Goal: Task Accomplishment & Management: Use online tool/utility

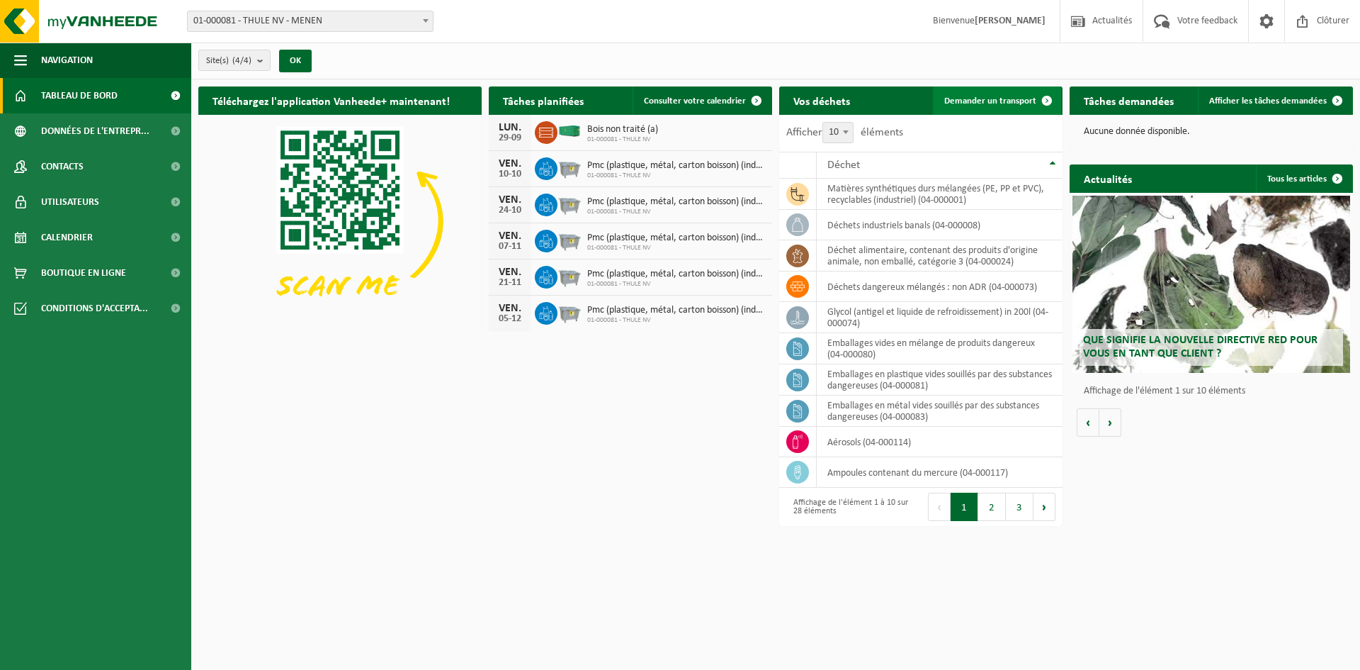
click at [987, 100] on span "Demander un transport" at bounding box center [991, 100] width 92 height 9
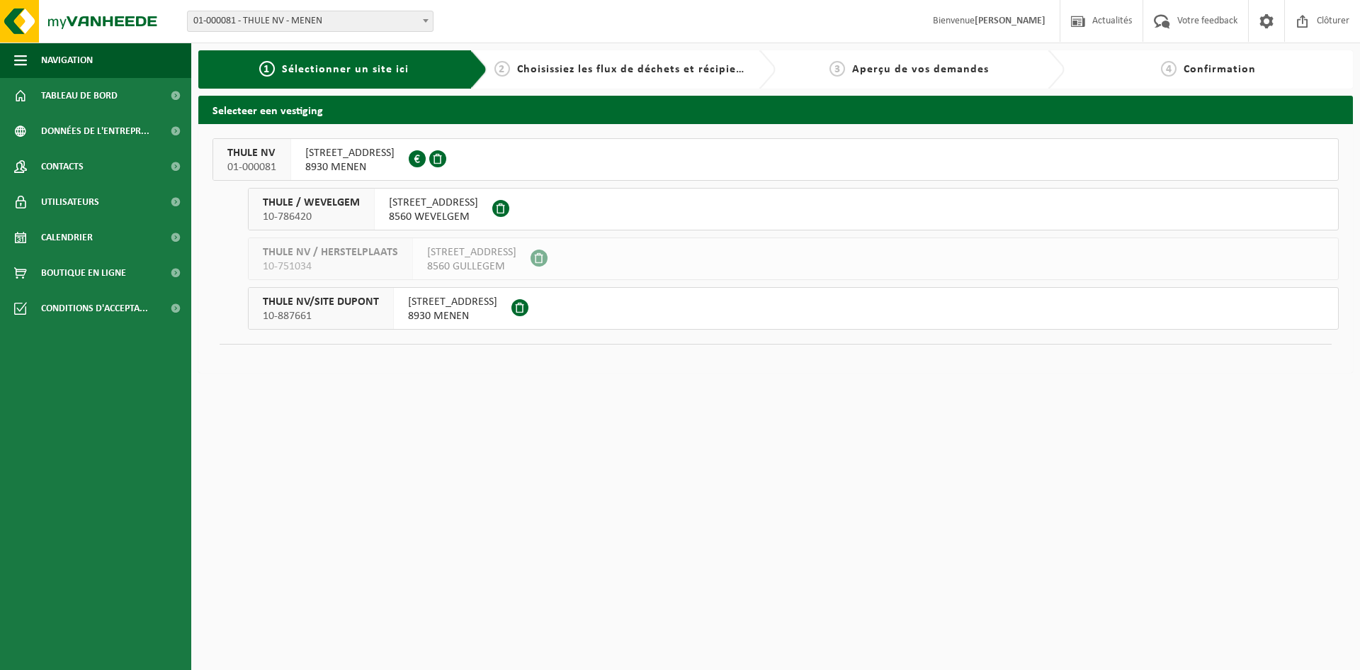
click at [451, 298] on span "KORTRIJKSTRAAT 248" at bounding box center [452, 302] width 89 height 14
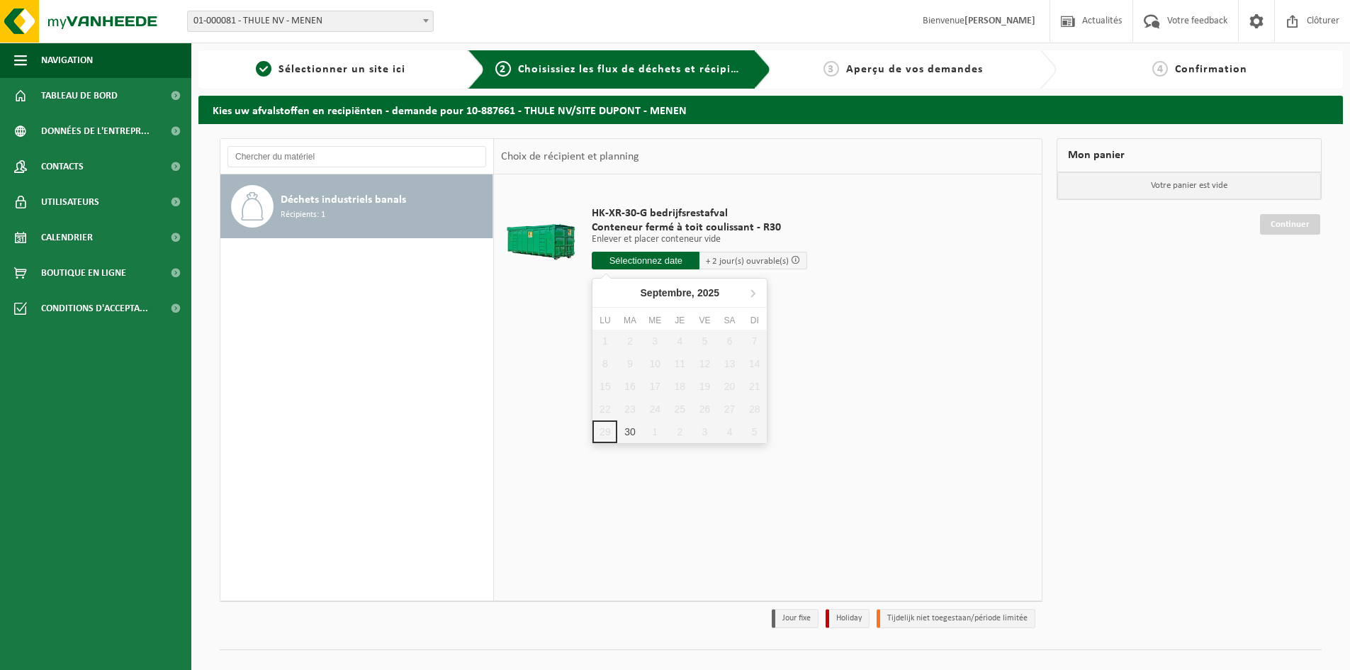
click at [650, 264] on input "text" at bounding box center [646, 261] width 108 height 18
click at [631, 436] on div "30" at bounding box center [629, 431] width 25 height 23
type input "à partir de 2025-09-30"
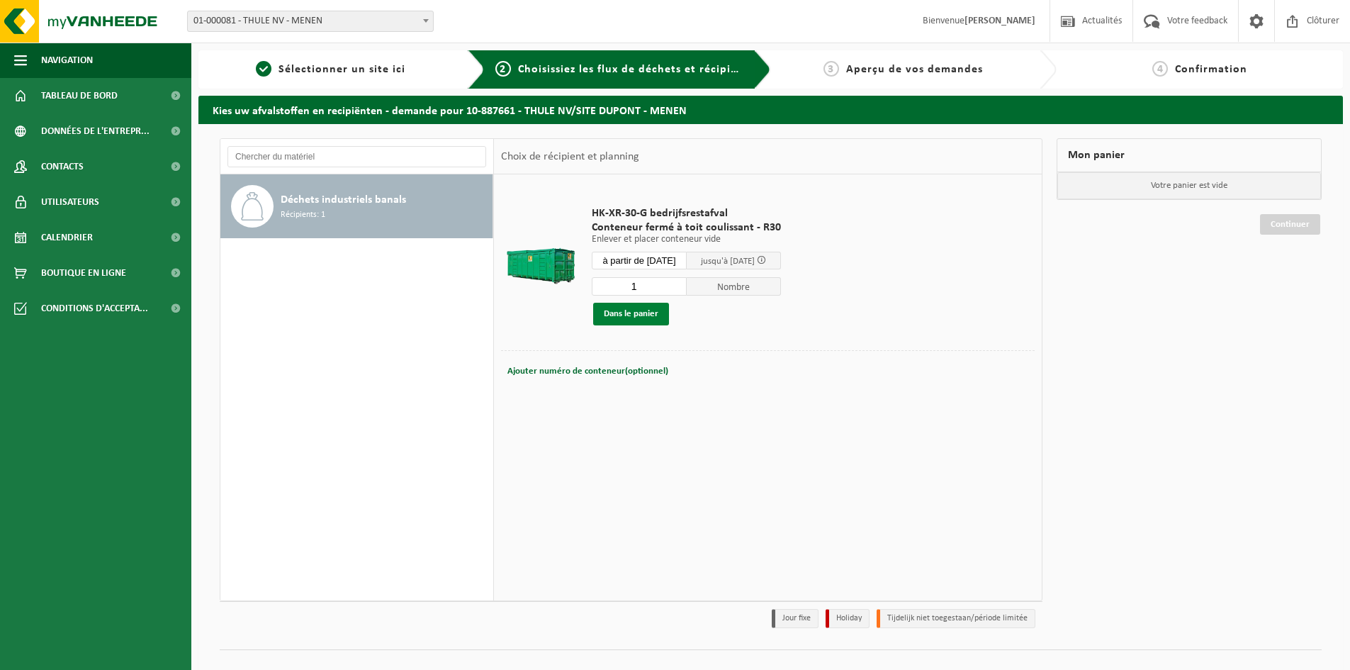
click at [630, 307] on button "Dans le panier" at bounding box center [631, 314] width 76 height 23
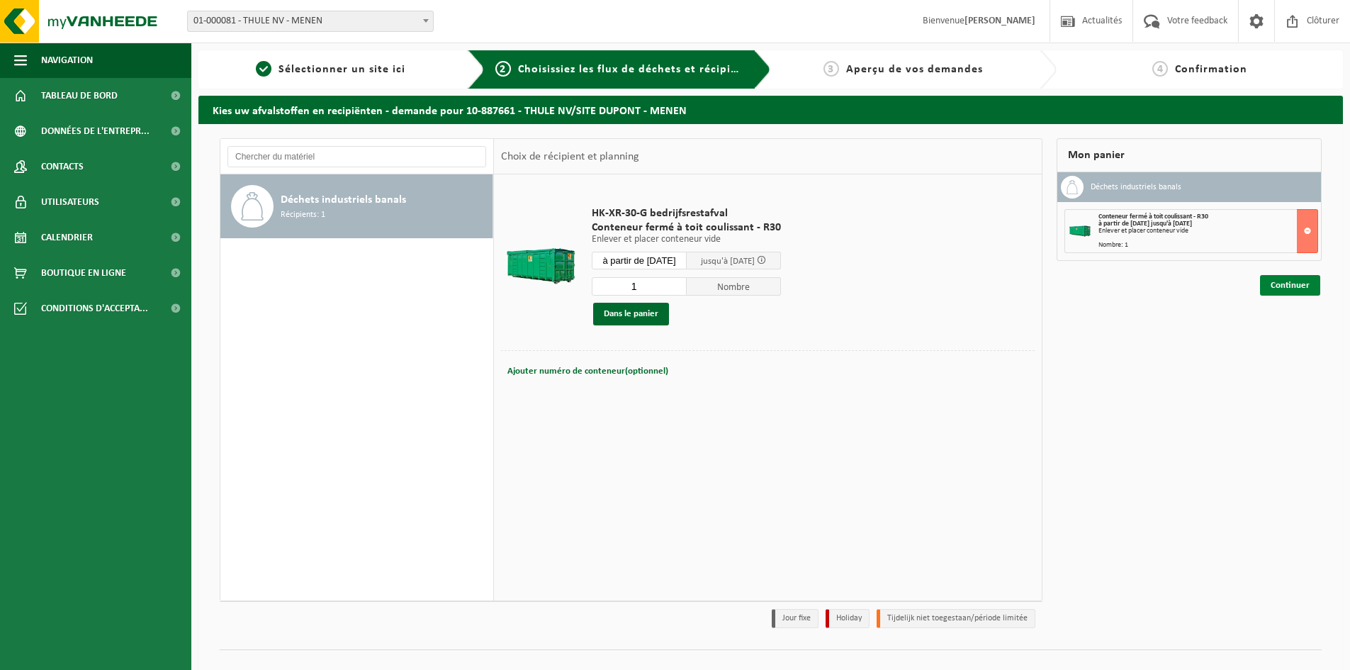
click at [1286, 281] on link "Continuer" at bounding box center [1290, 285] width 60 height 21
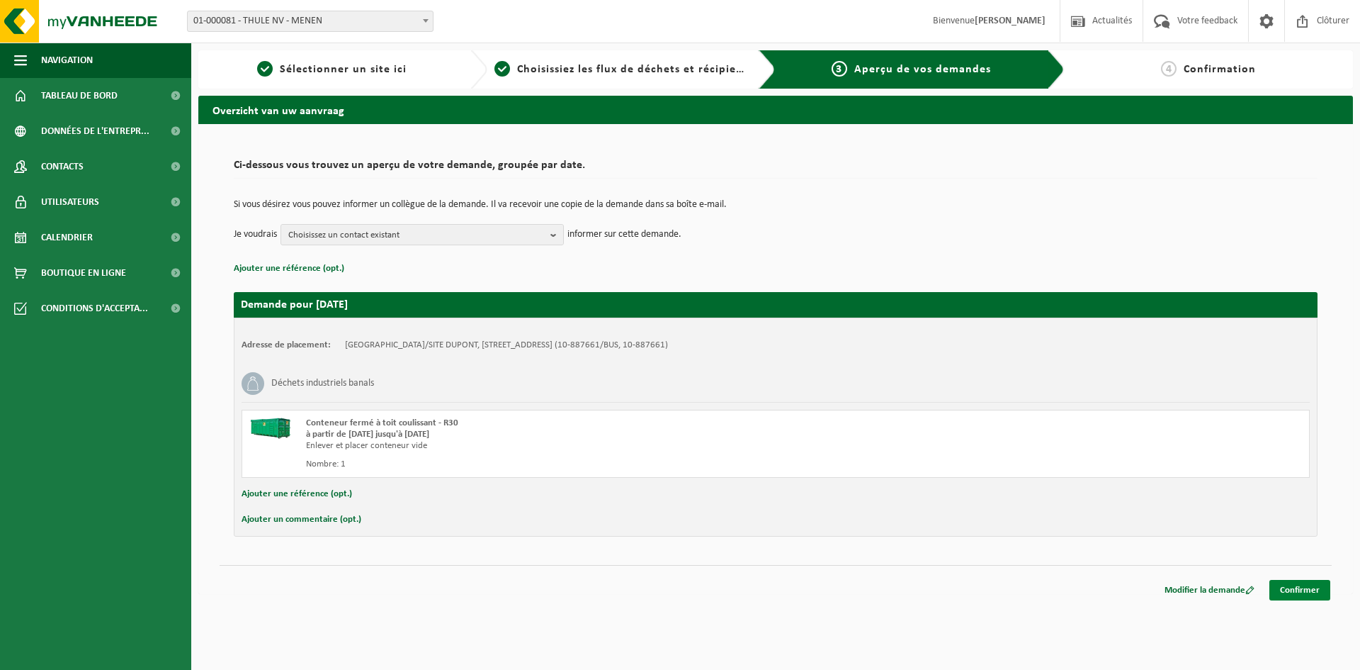
click at [1295, 595] on link "Confirmer" at bounding box center [1300, 590] width 61 height 21
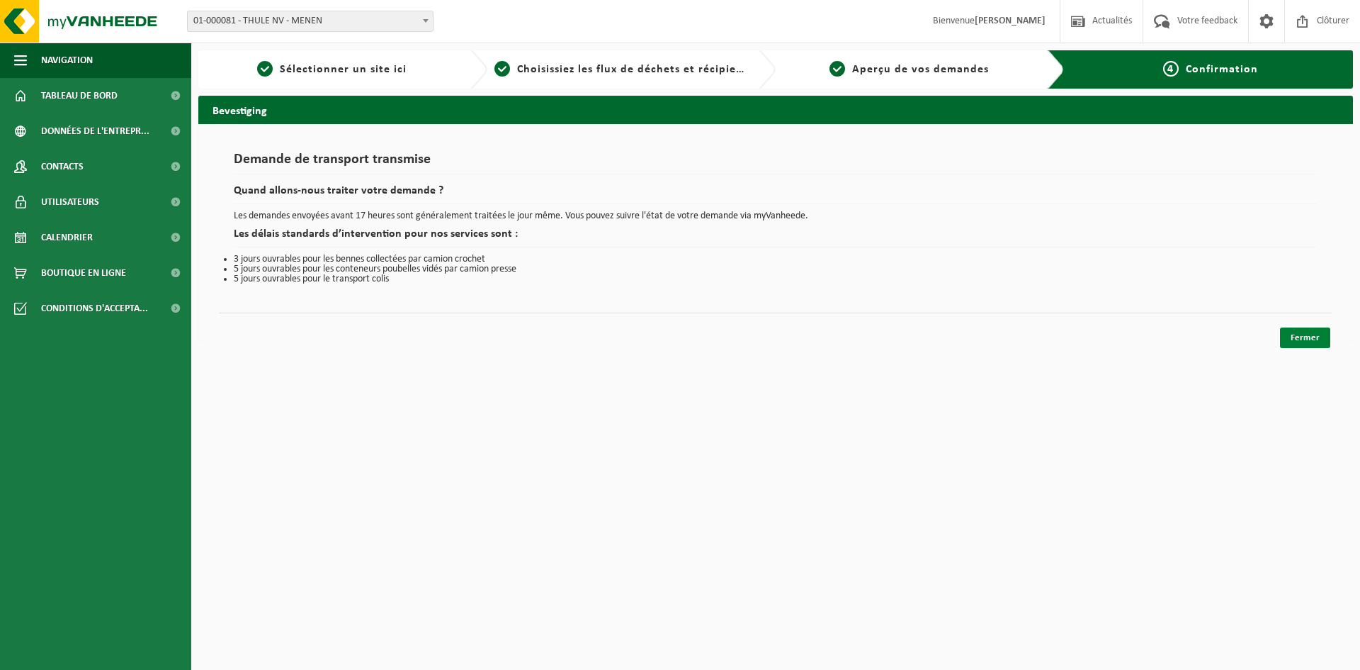
click at [1301, 344] on link "Fermer" at bounding box center [1305, 337] width 50 height 21
